Goal: Feedback & Contribution: Leave review/rating

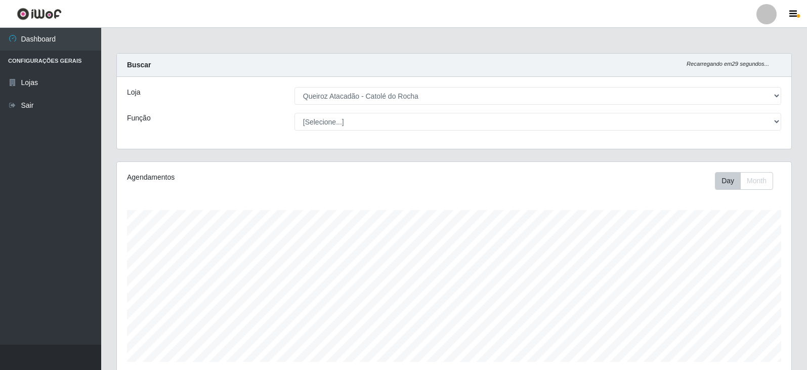
select select "500"
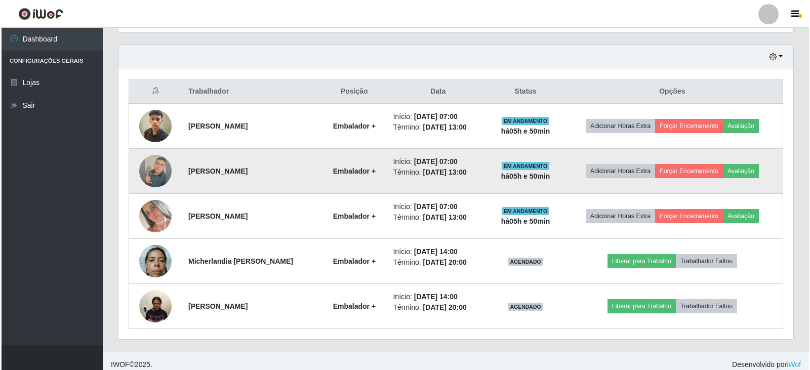
scroll to position [347, 0]
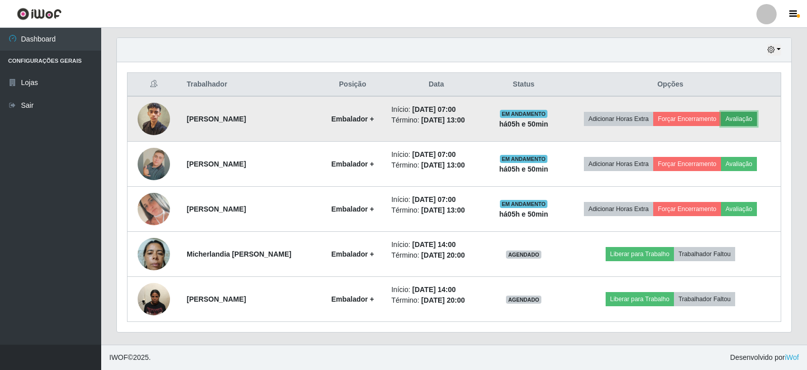
click at [741, 119] on button "Avaliação" at bounding box center [739, 119] width 36 height 14
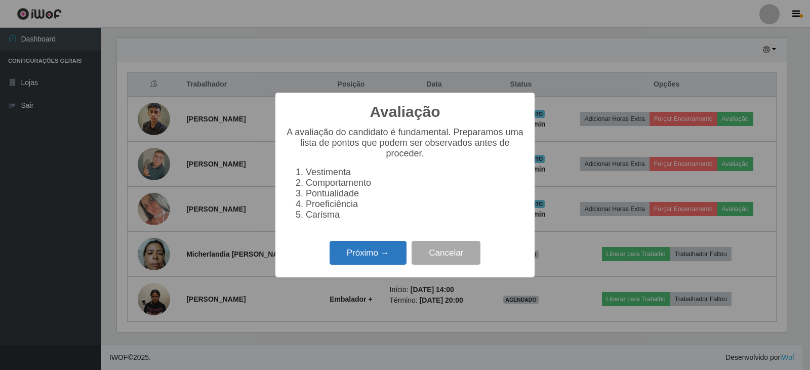
click at [341, 265] on button "Próximo →" at bounding box center [367, 253] width 77 height 24
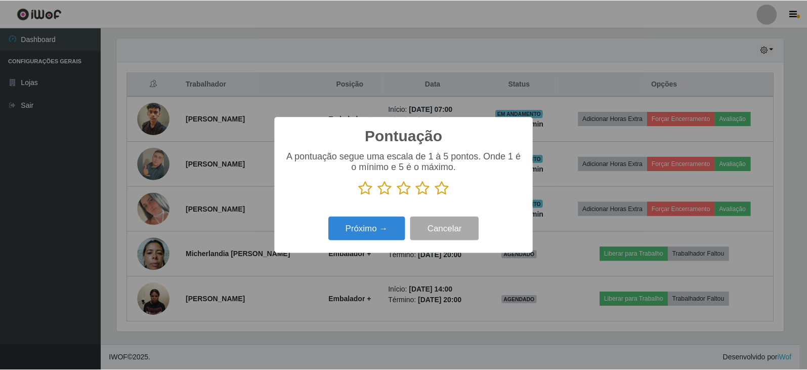
scroll to position [505884, 505425]
click at [444, 196] on icon at bounding box center [443, 188] width 14 height 15
click at [436, 196] on input "radio" at bounding box center [436, 196] width 0 height 0
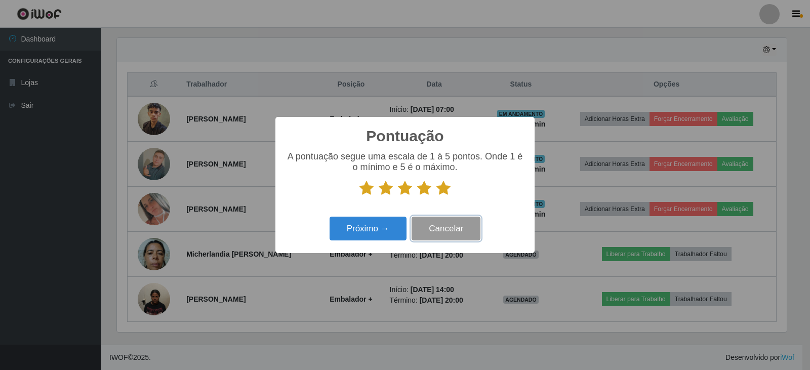
click at [450, 225] on button "Cancelar" at bounding box center [445, 229] width 69 height 24
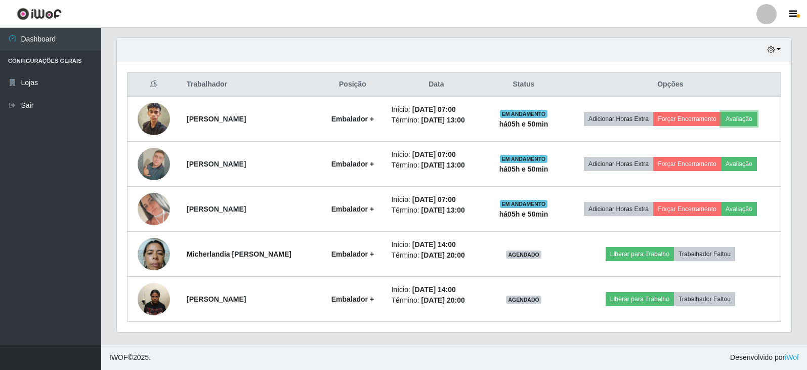
scroll to position [210, 675]
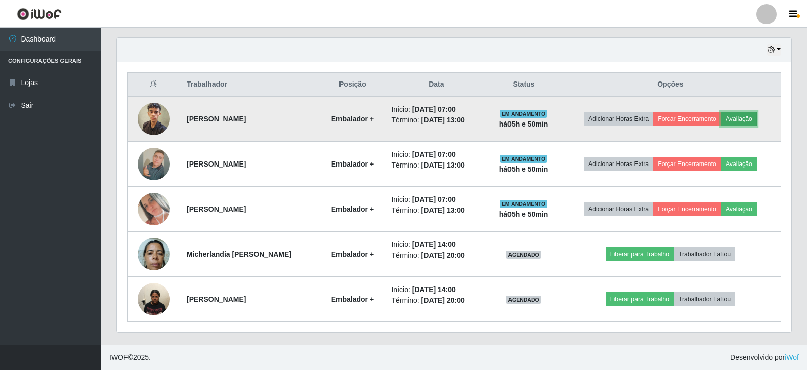
click at [755, 114] on button "Avaliação" at bounding box center [739, 119] width 36 height 14
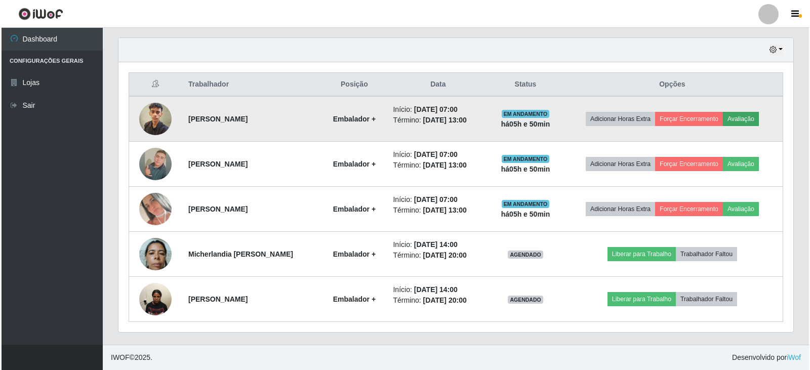
scroll to position [210, 670]
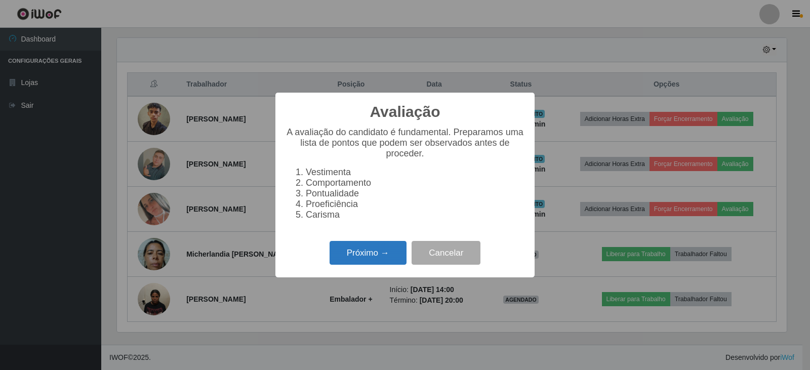
click at [343, 261] on button "Próximo →" at bounding box center [367, 253] width 77 height 24
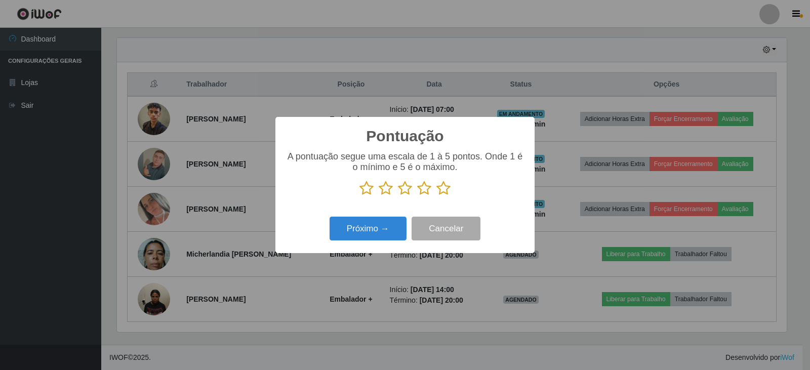
click at [445, 187] on icon at bounding box center [443, 188] width 14 height 15
click at [436, 196] on input "radio" at bounding box center [436, 196] width 0 height 0
click at [368, 228] on button "Próximo →" at bounding box center [367, 229] width 77 height 24
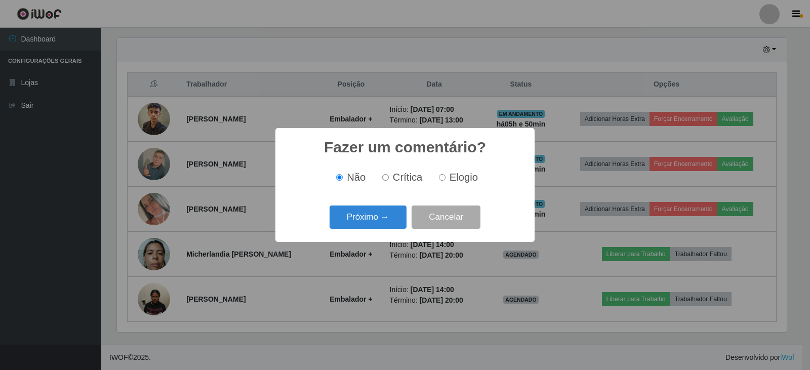
click at [442, 177] on input "Elogio" at bounding box center [442, 177] width 7 height 7
radio input "true"
click at [362, 219] on button "Próximo →" at bounding box center [367, 217] width 77 height 24
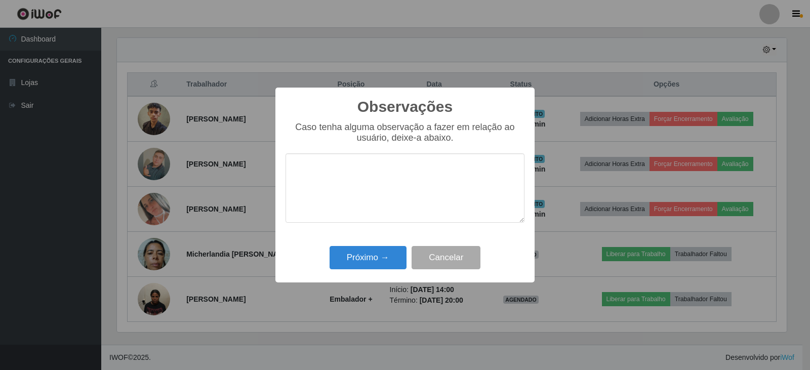
click at [371, 182] on textarea at bounding box center [404, 187] width 239 height 69
click at [298, 172] on textarea "bom desempenho" at bounding box center [404, 187] width 239 height 69
click at [387, 166] on textarea "Bom desempenho" at bounding box center [404, 187] width 239 height 69
type textarea "Bom desempenho"
click at [358, 255] on button "Próximo →" at bounding box center [367, 258] width 77 height 24
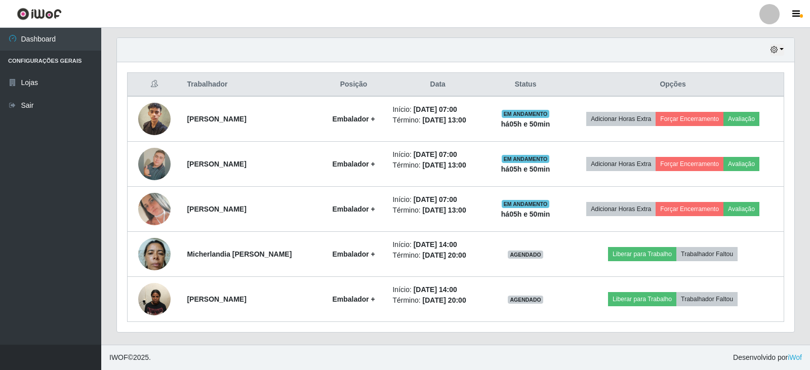
scroll to position [210, 675]
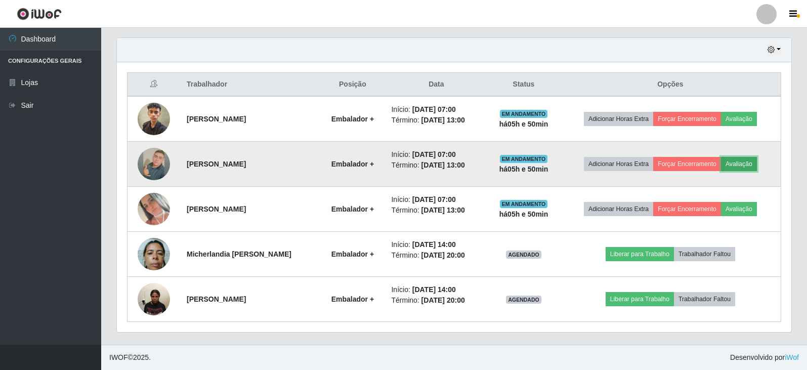
click at [742, 164] on button "Avaliação" at bounding box center [739, 164] width 36 height 14
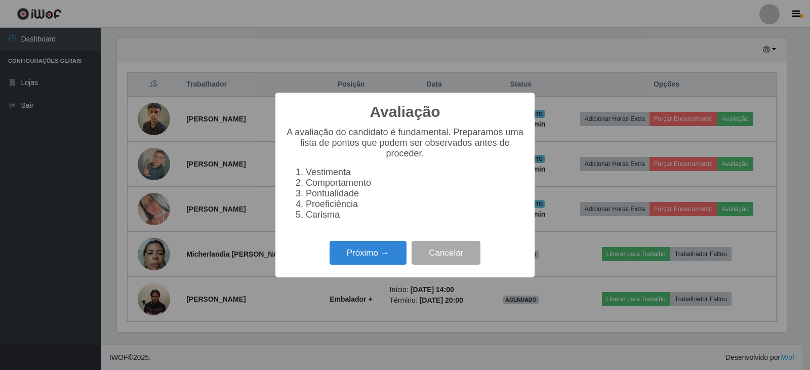
scroll to position [210, 670]
click at [354, 264] on button "Próximo →" at bounding box center [367, 253] width 77 height 24
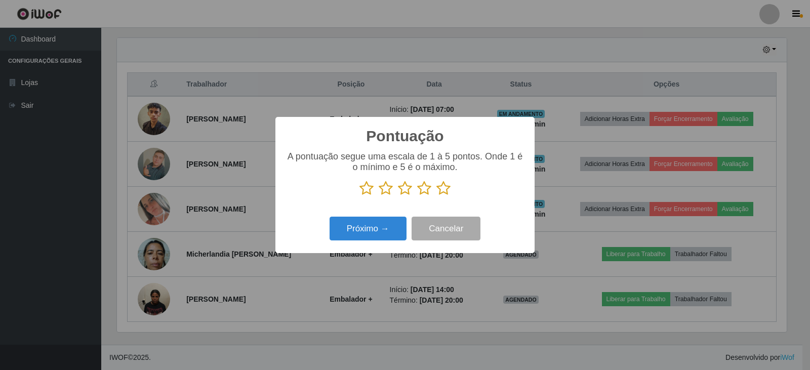
scroll to position [505884, 505425]
click at [440, 191] on icon at bounding box center [443, 188] width 14 height 15
click at [436, 196] on input "radio" at bounding box center [436, 196] width 0 height 0
click at [380, 235] on button "Próximo →" at bounding box center [367, 229] width 77 height 24
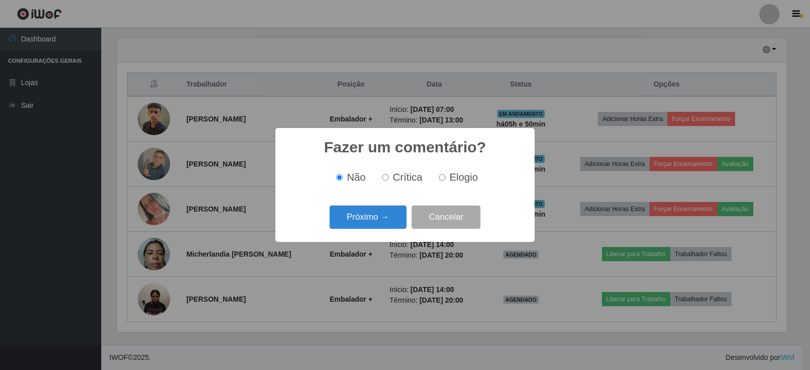
click at [440, 178] on input "Elogio" at bounding box center [442, 177] width 7 height 7
radio input "true"
click at [393, 215] on button "Próximo →" at bounding box center [367, 217] width 77 height 24
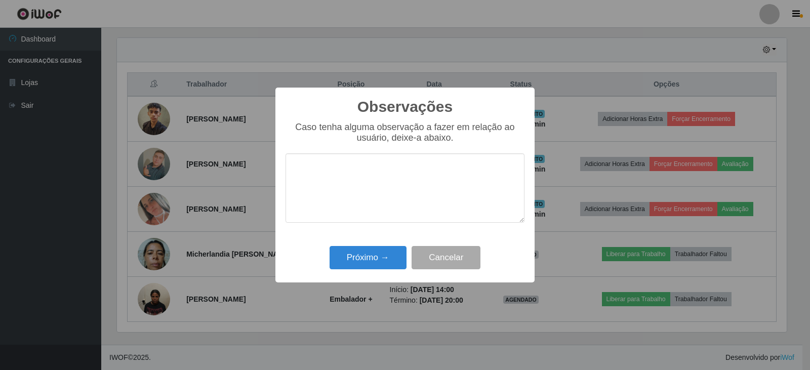
click at [395, 194] on textarea at bounding box center [404, 187] width 239 height 69
type textarea "BOM DESEPENJHPOJIKÇL [F] WEKLAO9GE ZRX9IÇC., ;,Ç"
drag, startPoint x: 313, startPoint y: 171, endPoint x: 354, endPoint y: 191, distance: 45.0
click at [363, 194] on textarea "BOM DESEPENJHPOJIKÇL [F] WEKLAO9GE ZRX9IÇC., ;,Ç" at bounding box center [404, 187] width 239 height 69
drag, startPoint x: 468, startPoint y: 186, endPoint x: 296, endPoint y: 167, distance: 172.6
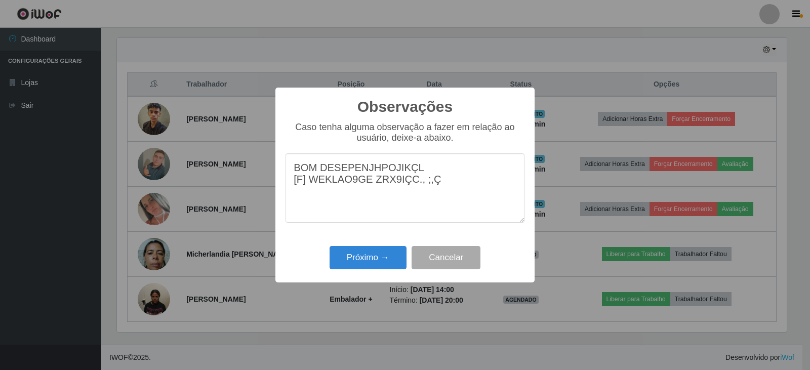
click at [296, 167] on textarea "BOM DESEPENJHPOJIKÇL [F] WEKLAO9GE ZRX9IÇC., ;,Ç" at bounding box center [404, 187] width 239 height 69
type textarea "BOM DESEMPENHO"
click at [359, 258] on button "Próximo →" at bounding box center [367, 258] width 77 height 24
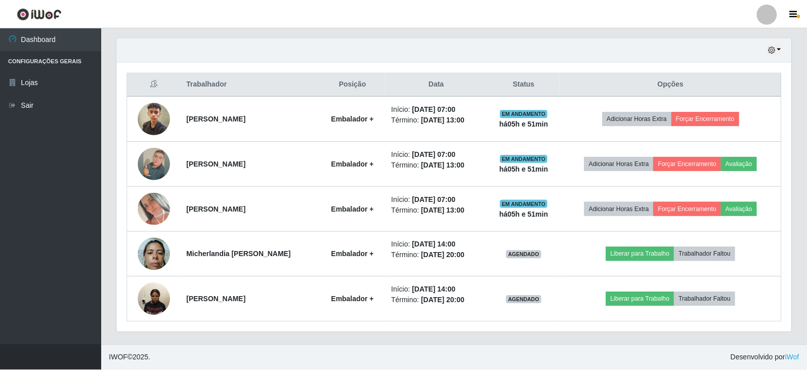
scroll to position [210, 675]
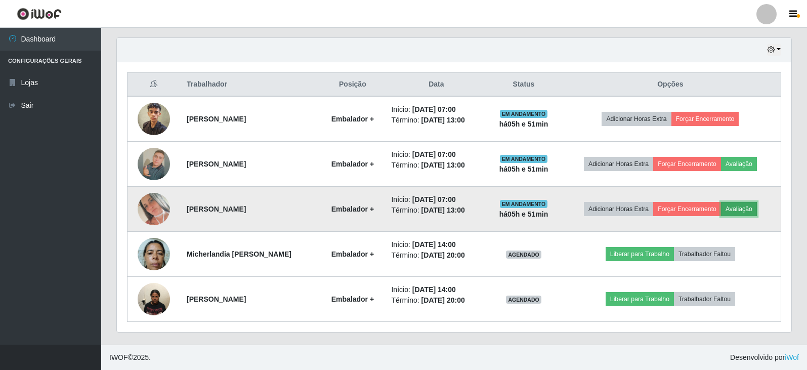
click at [744, 211] on button "Avaliação" at bounding box center [739, 209] width 36 height 14
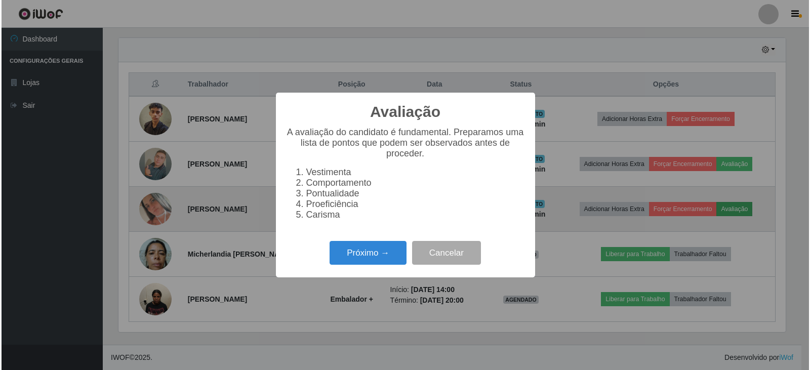
scroll to position [210, 670]
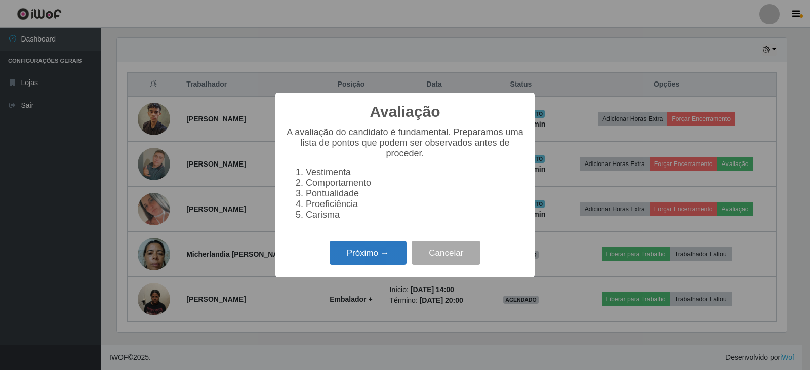
click at [386, 262] on button "Próximo →" at bounding box center [367, 253] width 77 height 24
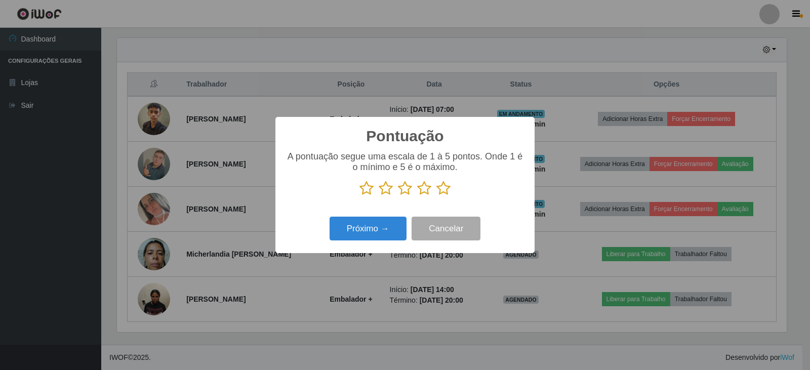
scroll to position [505884, 505425]
click at [443, 191] on icon at bounding box center [443, 188] width 14 height 15
click at [436, 196] on input "radio" at bounding box center [436, 196] width 0 height 0
click at [380, 224] on button "Próximo →" at bounding box center [367, 229] width 77 height 24
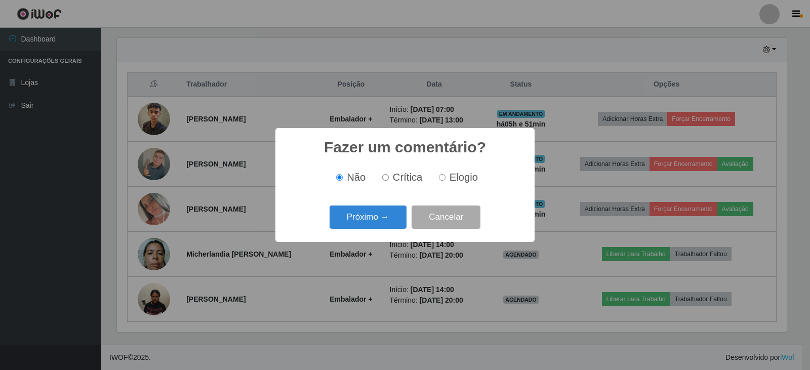
click at [440, 178] on input "Elogio" at bounding box center [442, 177] width 7 height 7
radio input "true"
click at [370, 220] on button "Próximo →" at bounding box center [367, 217] width 77 height 24
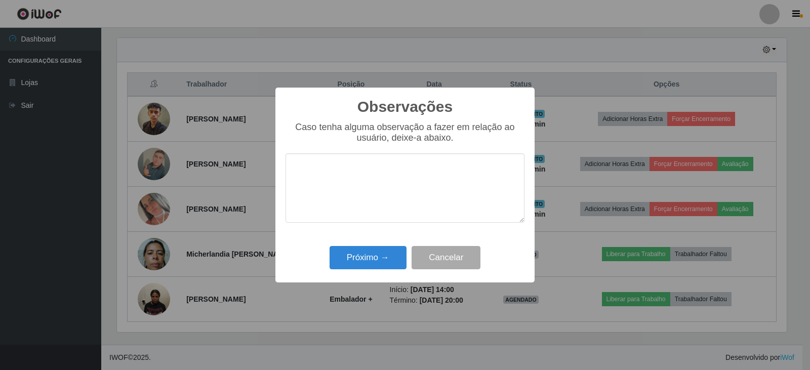
click at [372, 196] on textarea at bounding box center [404, 187] width 239 height 69
type textarea "BOM DESEMPENHO"
click at [387, 264] on button "Próximo →" at bounding box center [367, 258] width 77 height 24
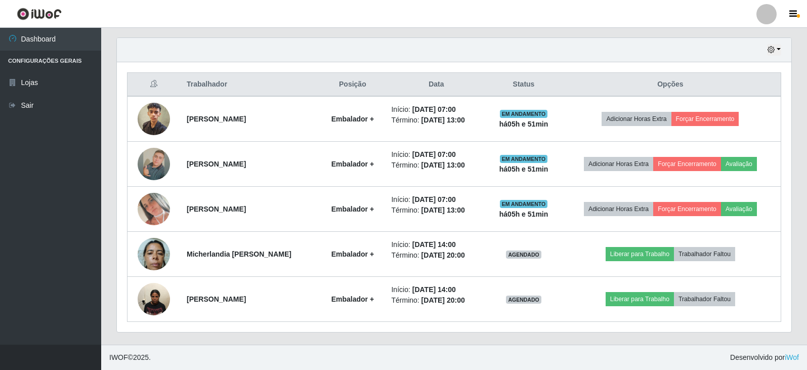
scroll to position [210, 675]
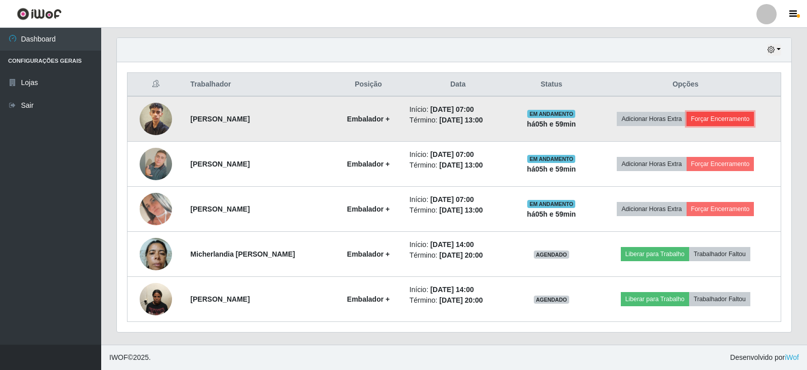
click at [727, 113] on button "Forçar Encerramento" at bounding box center [721, 119] width 68 height 14
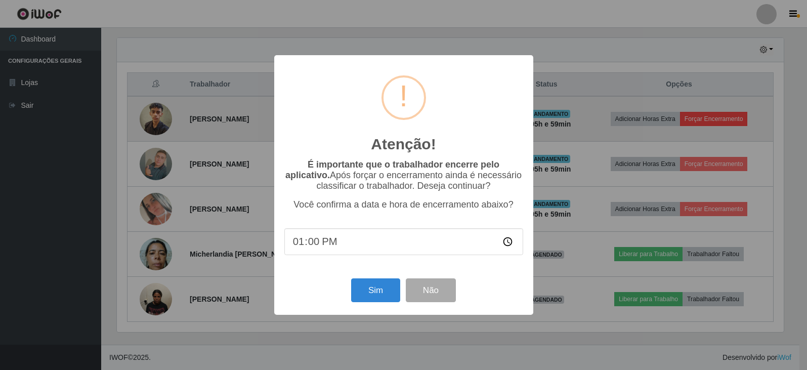
scroll to position [210, 670]
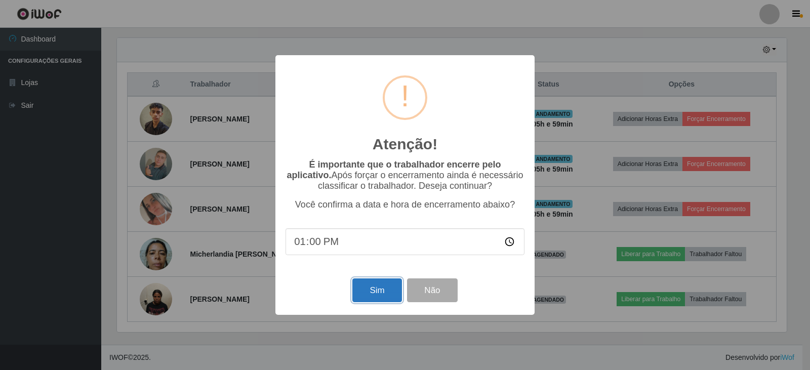
click at [366, 296] on button "Sim" at bounding box center [376, 290] width 49 height 24
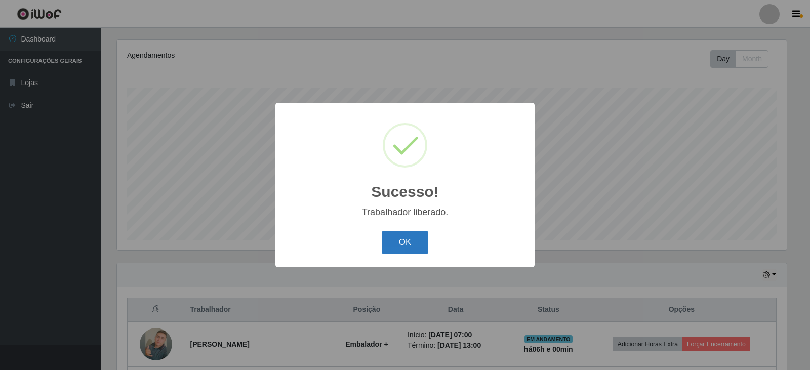
click at [414, 245] on button "OK" at bounding box center [405, 243] width 47 height 24
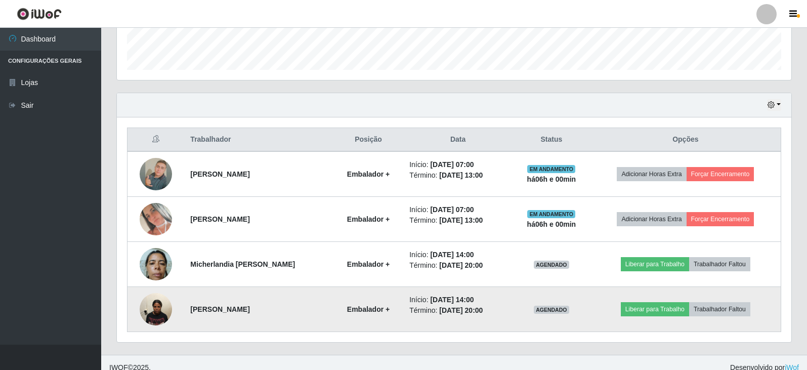
scroll to position [302, 0]
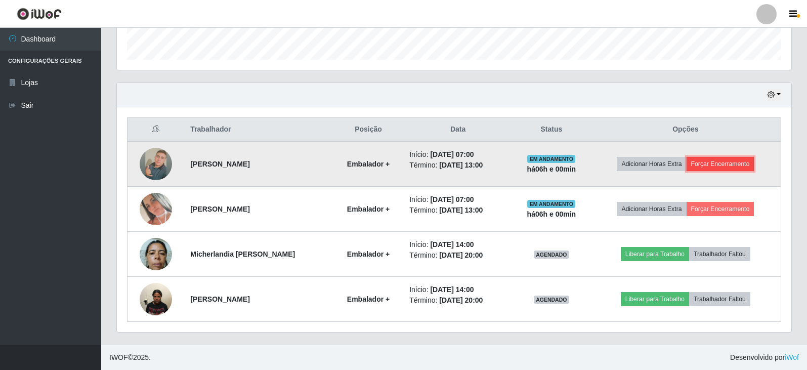
click at [717, 164] on button "Forçar Encerramento" at bounding box center [721, 164] width 68 height 14
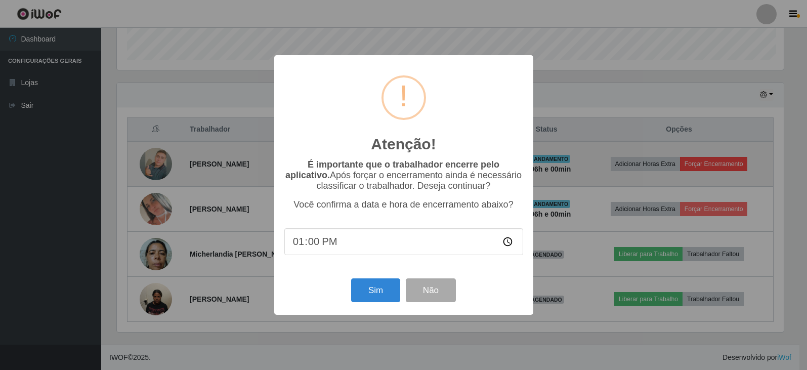
scroll to position [210, 670]
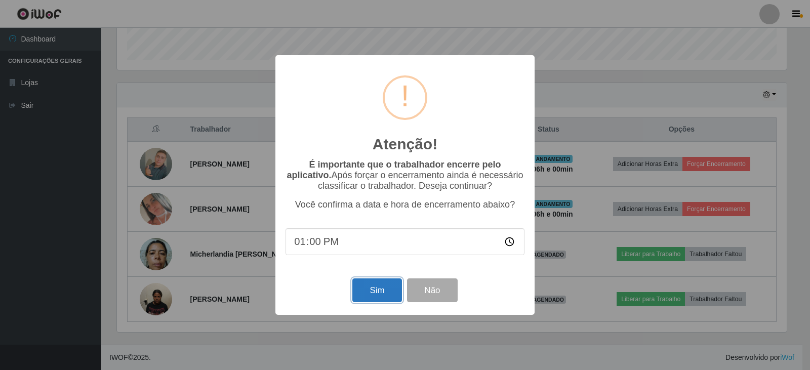
click at [371, 301] on button "Sim" at bounding box center [376, 290] width 49 height 24
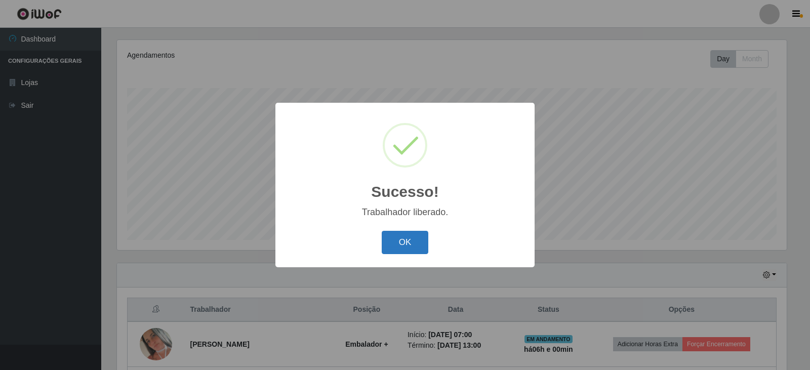
click at [404, 245] on button "OK" at bounding box center [405, 243] width 47 height 24
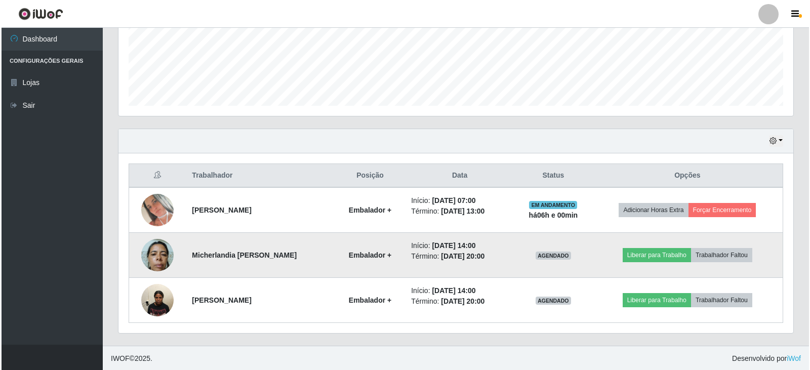
scroll to position [257, 0]
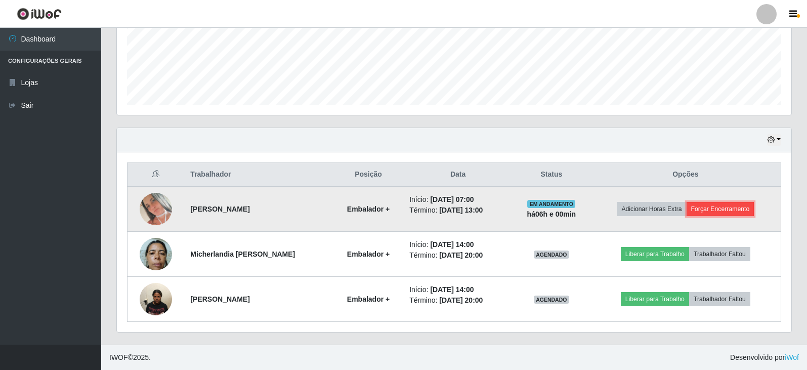
click at [739, 205] on button "Forçar Encerramento" at bounding box center [721, 209] width 68 height 14
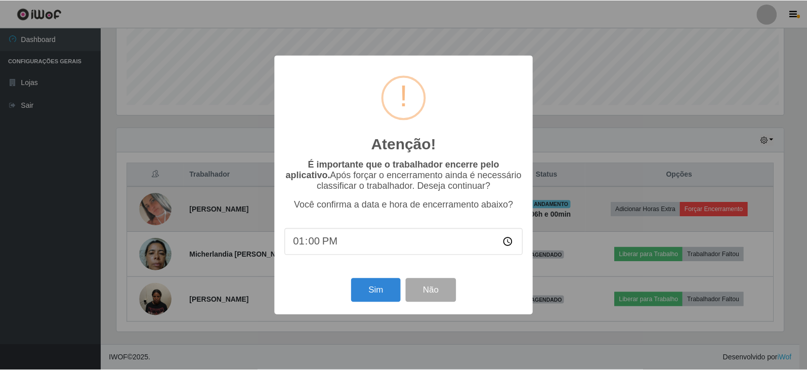
scroll to position [210, 670]
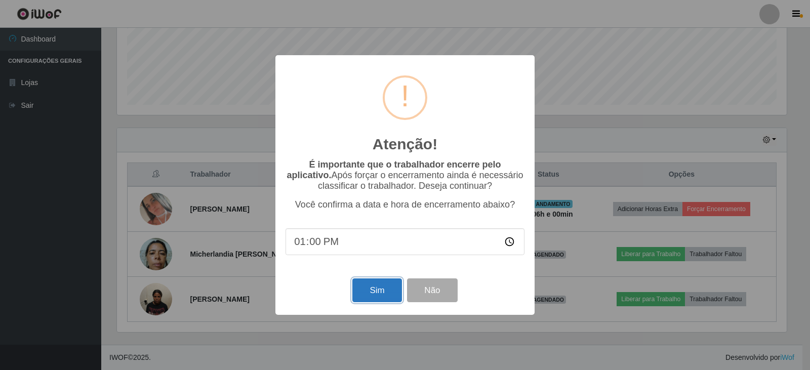
click at [378, 289] on button "Sim" at bounding box center [376, 290] width 49 height 24
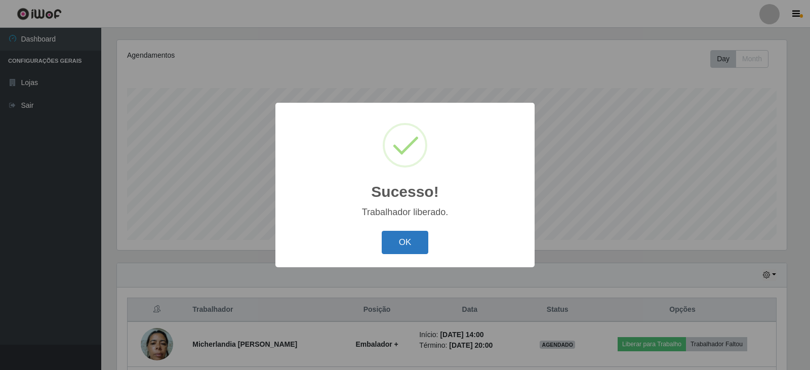
click at [420, 242] on button "OK" at bounding box center [405, 243] width 47 height 24
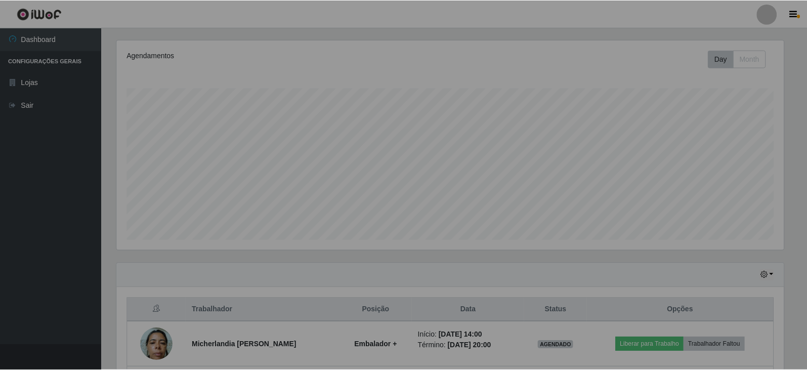
scroll to position [210, 675]
